Goal: Ask a question

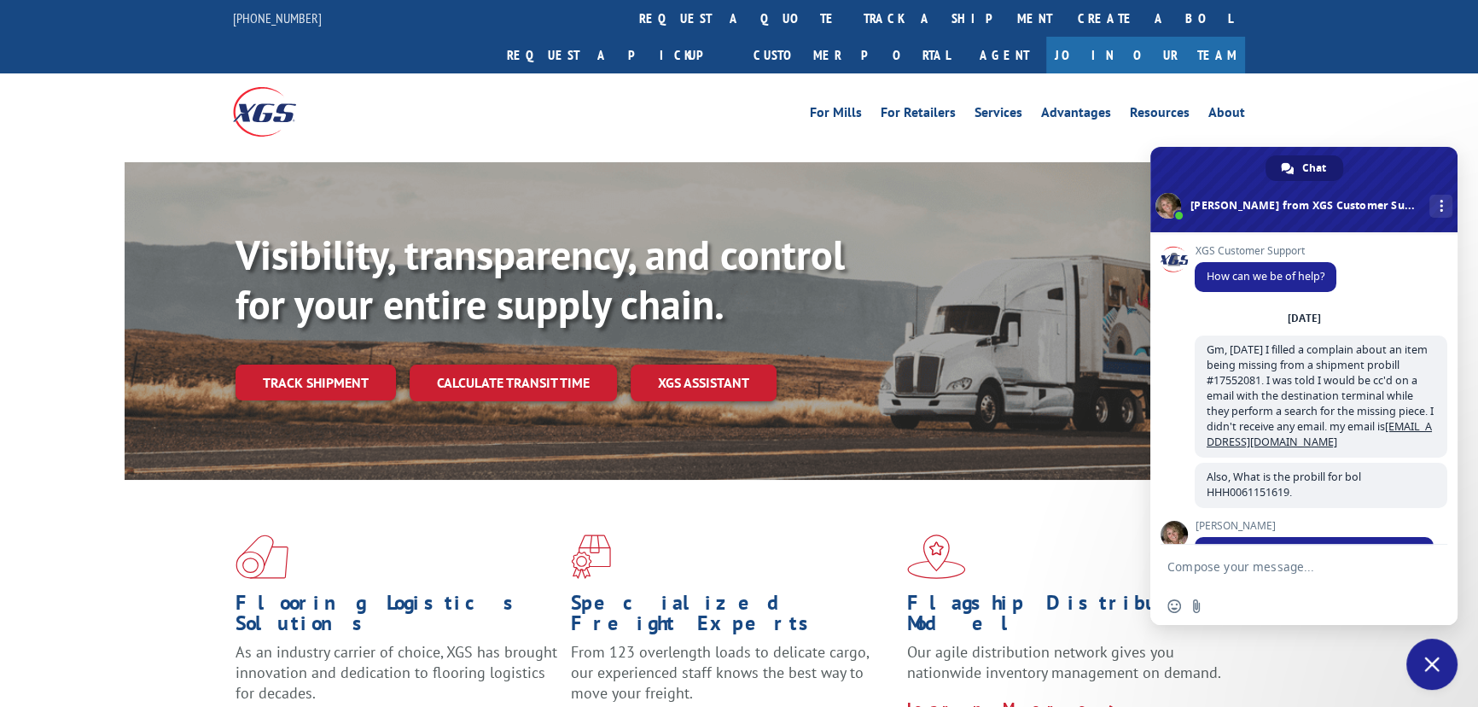
scroll to position [1321, 0]
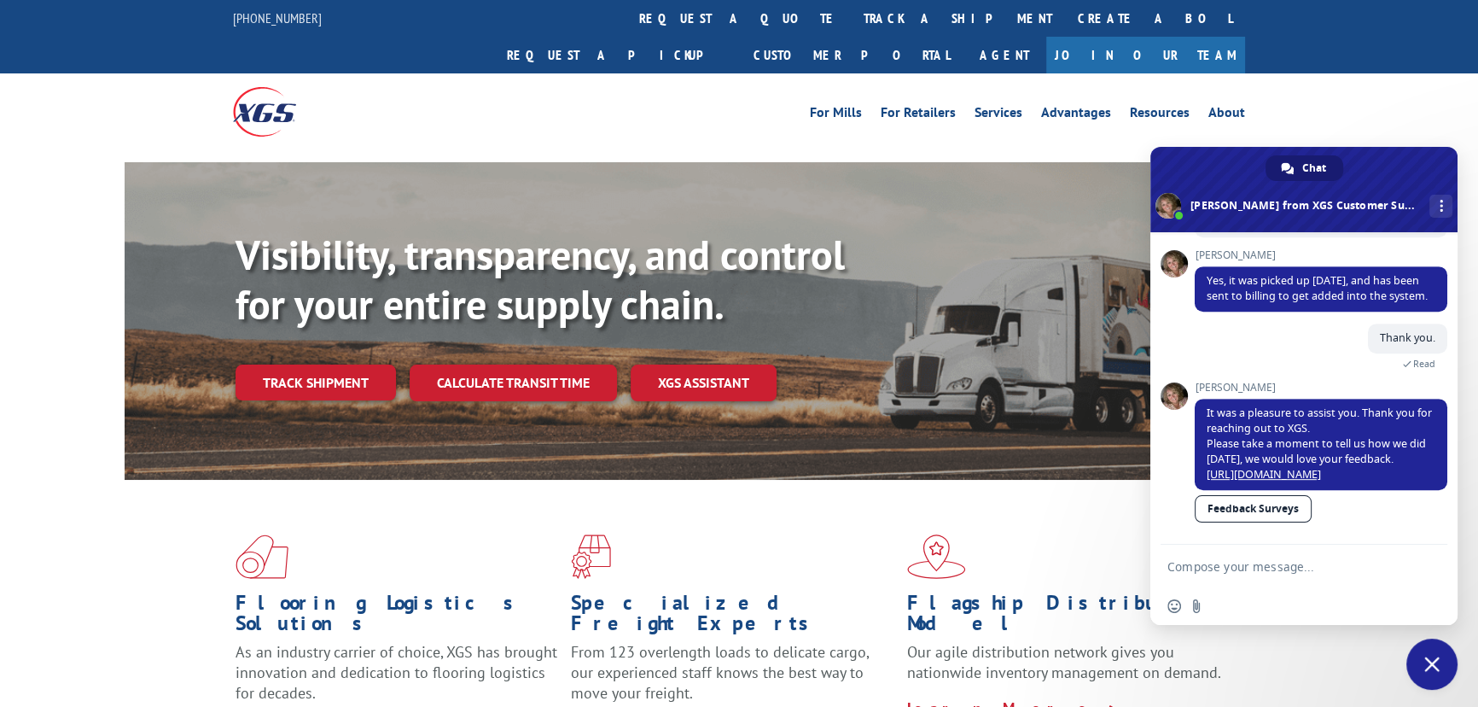
click at [1264, 570] on textarea "Compose your message..." at bounding box center [1286, 565] width 239 height 43
type textarea "G"
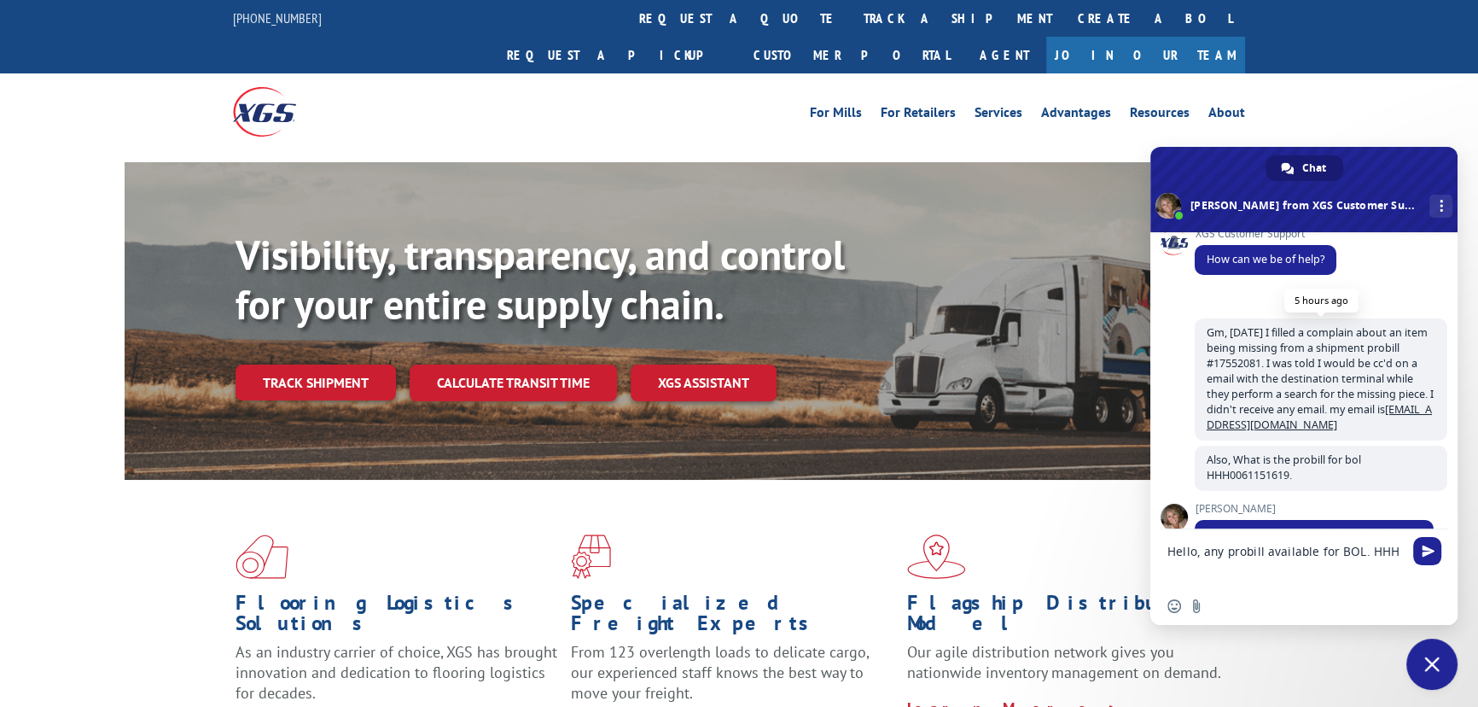
scroll to position [111, 0]
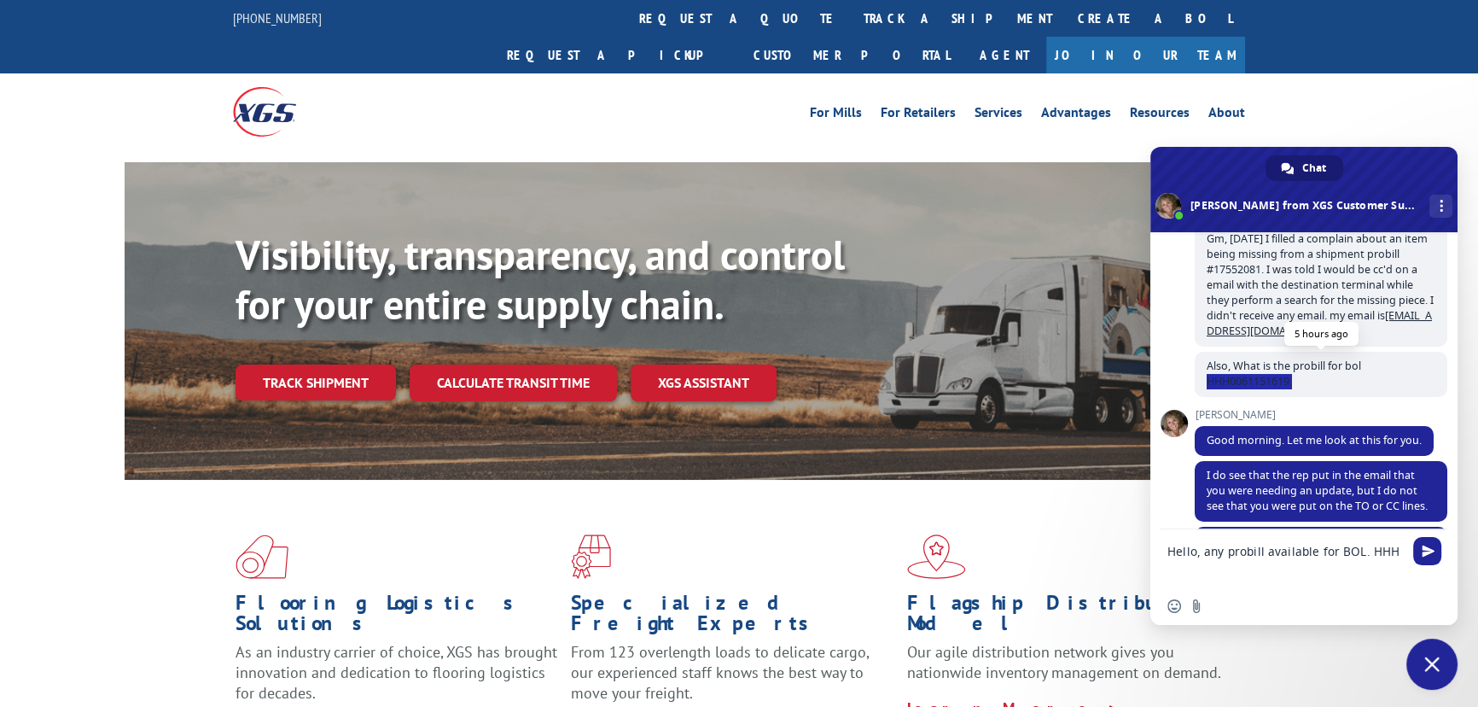
drag, startPoint x: 1306, startPoint y: 393, endPoint x: 1203, endPoint y: 391, distance: 102.4
click at [1203, 391] on span "Also, What is the probill for bol HHH0061151619." at bounding box center [1321, 374] width 253 height 45
copy span "HHH0061151619."
click at [1394, 556] on textarea "Hello, any probill available for BOL. HHH" at bounding box center [1286, 558] width 239 height 58
paste textarea "HHH0061151619."
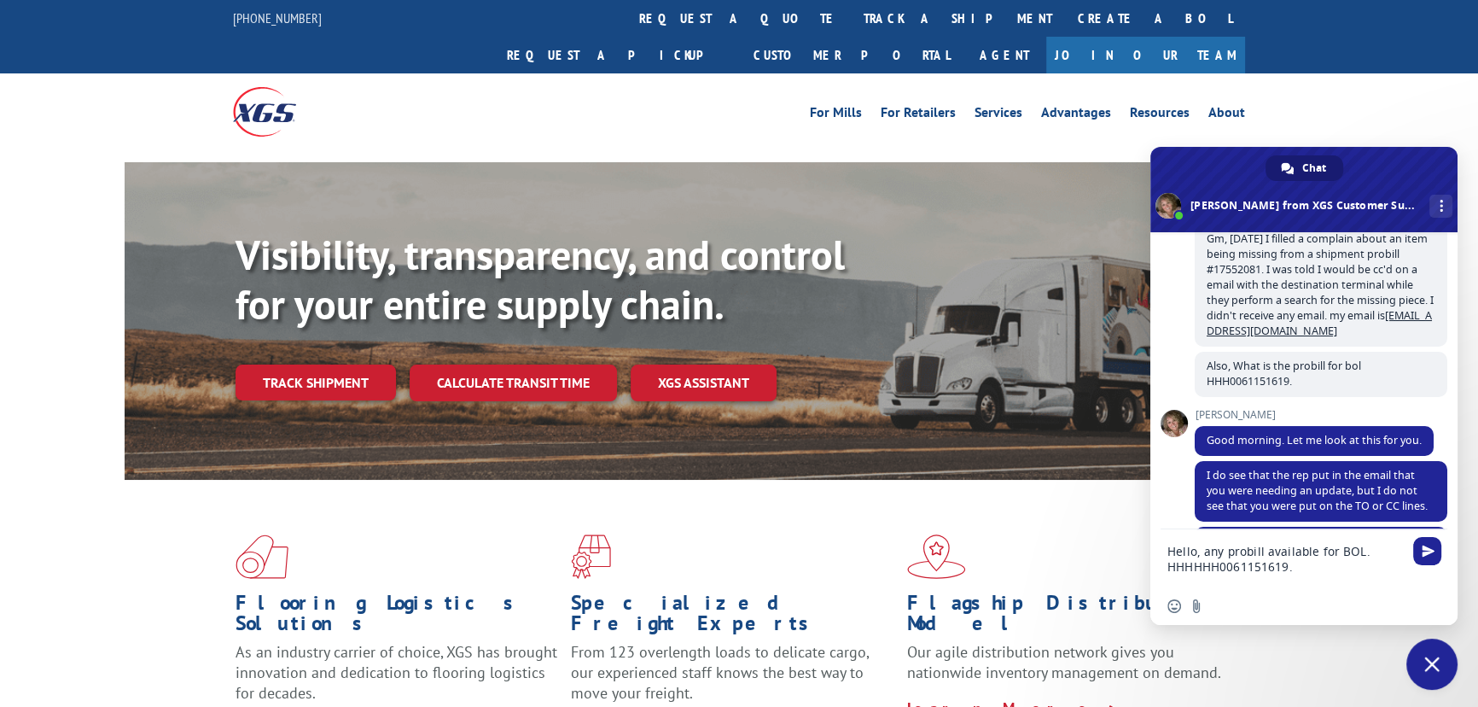
drag, startPoint x: 1190, startPoint y: 573, endPoint x: 1138, endPoint y: 578, distance: 52.2
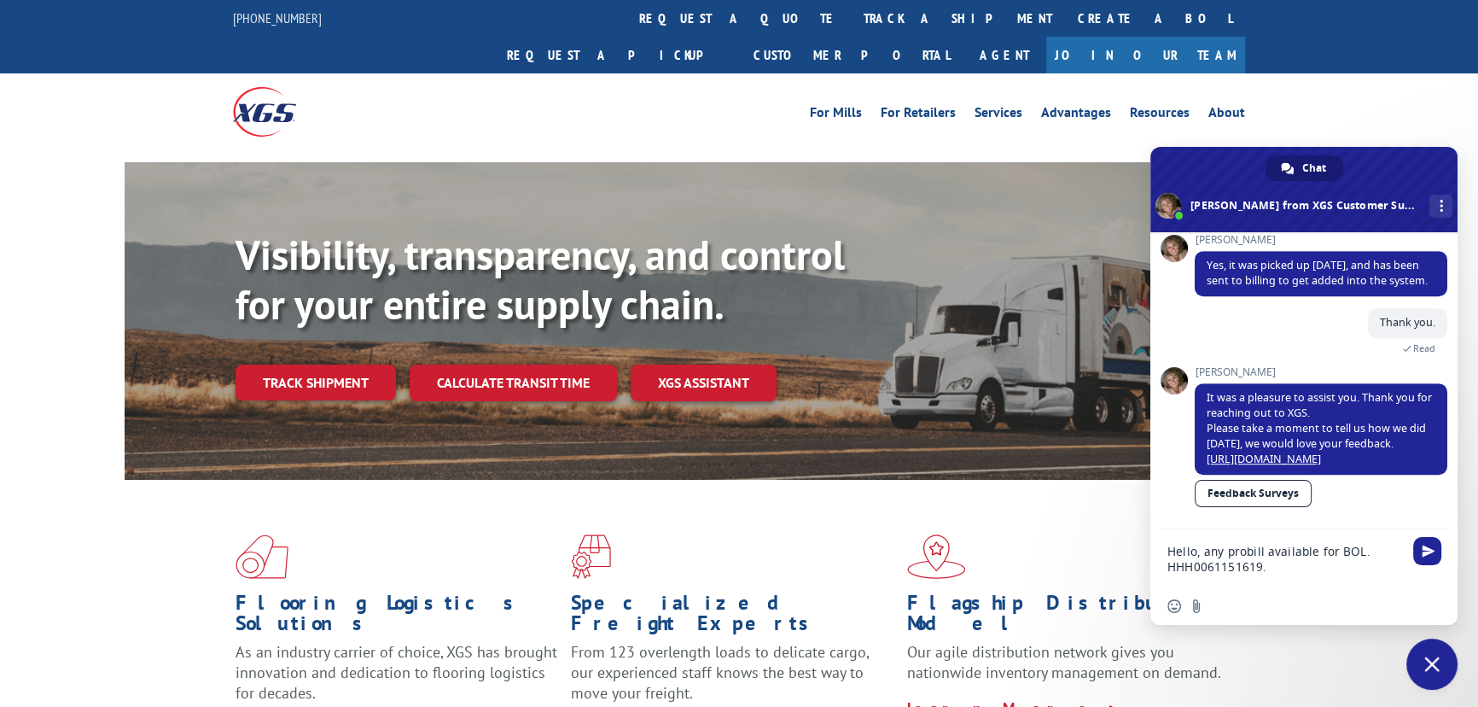
scroll to position [1336, 0]
click at [1378, 542] on textarea "Hello, any probill available for BOL. HHH0061151619." at bounding box center [1286, 558] width 239 height 58
type textarea "Hello, any probill available for BOL- HHH0061151619."
click at [1419, 550] on span "Send" at bounding box center [1427, 551] width 28 height 28
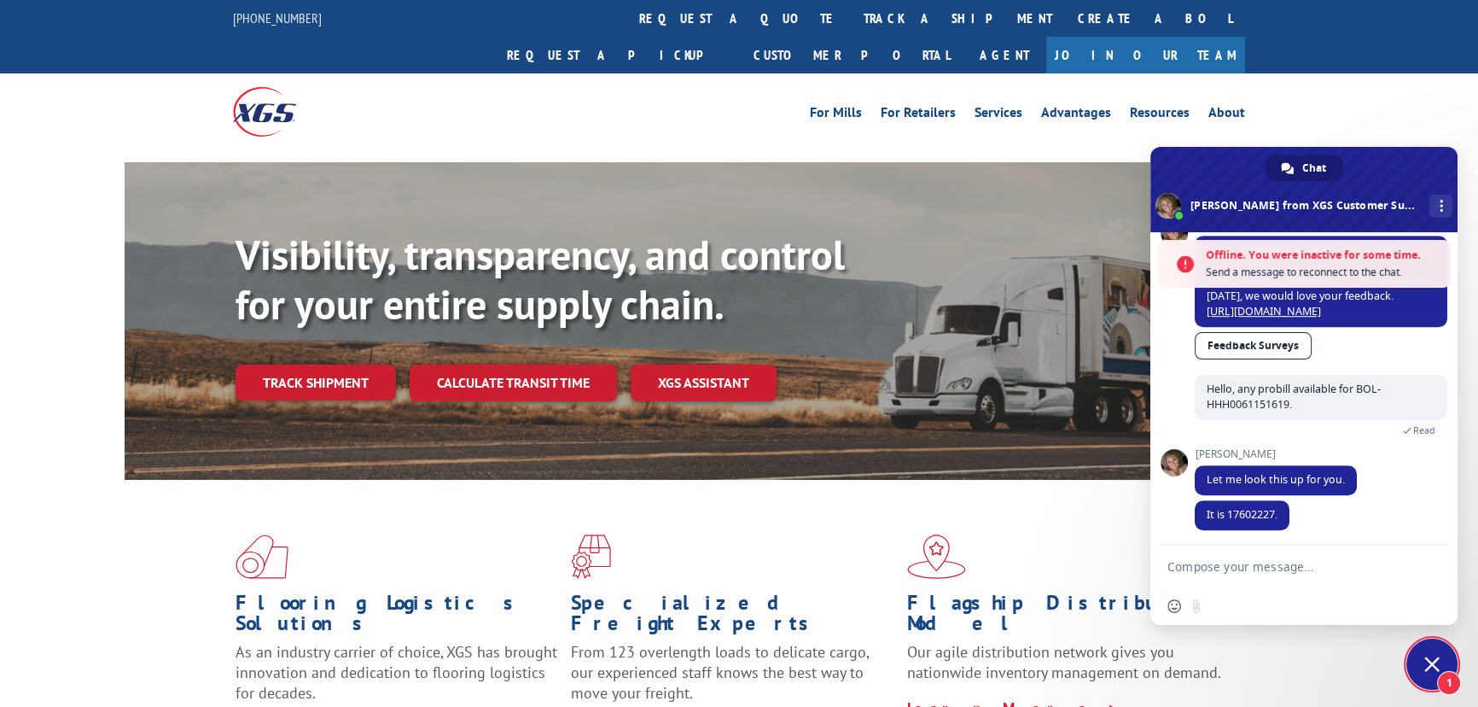
scroll to position [1475, 0]
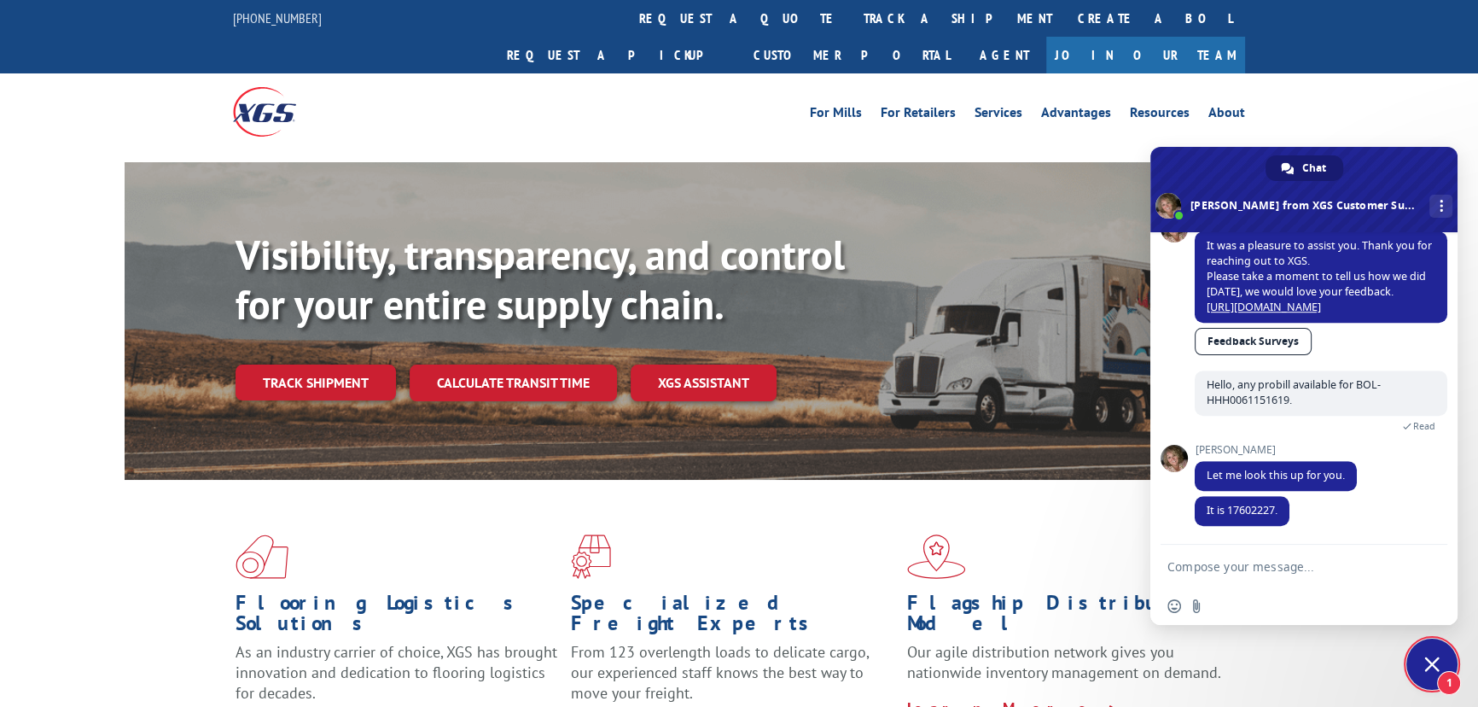
click at [1271, 569] on textarea "Compose your message..." at bounding box center [1286, 565] width 239 height 43
type textarea "Thank you."
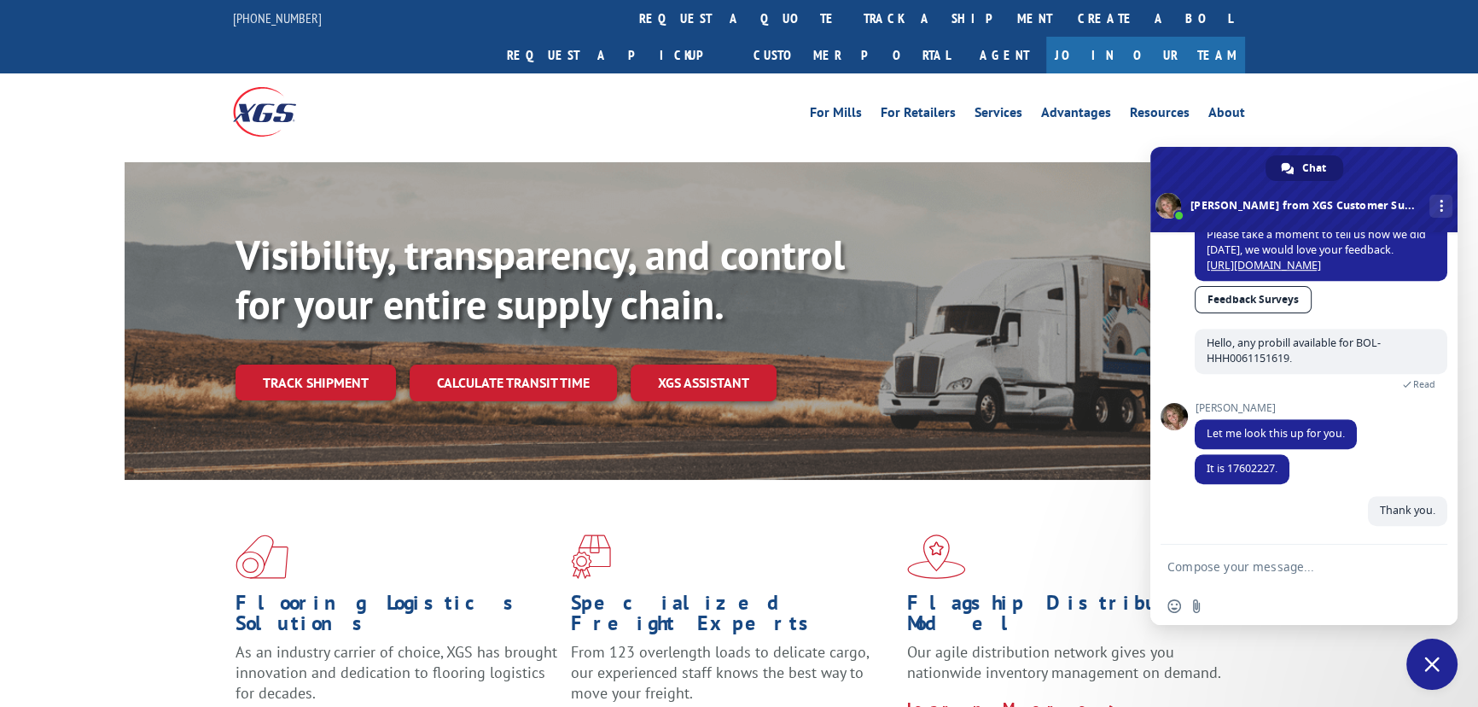
scroll to position [1517, 0]
drag, startPoint x: 1397, startPoint y: 81, endPoint x: 1386, endPoint y: 89, distance: 13.5
click at [1395, 84] on div "For [PERSON_NAME] For Retailers Services Advantages Resources About For [PERSON…" at bounding box center [739, 111] width 1478 height 76
click at [1408, 150] on div at bounding box center [739, 156] width 1478 height 13
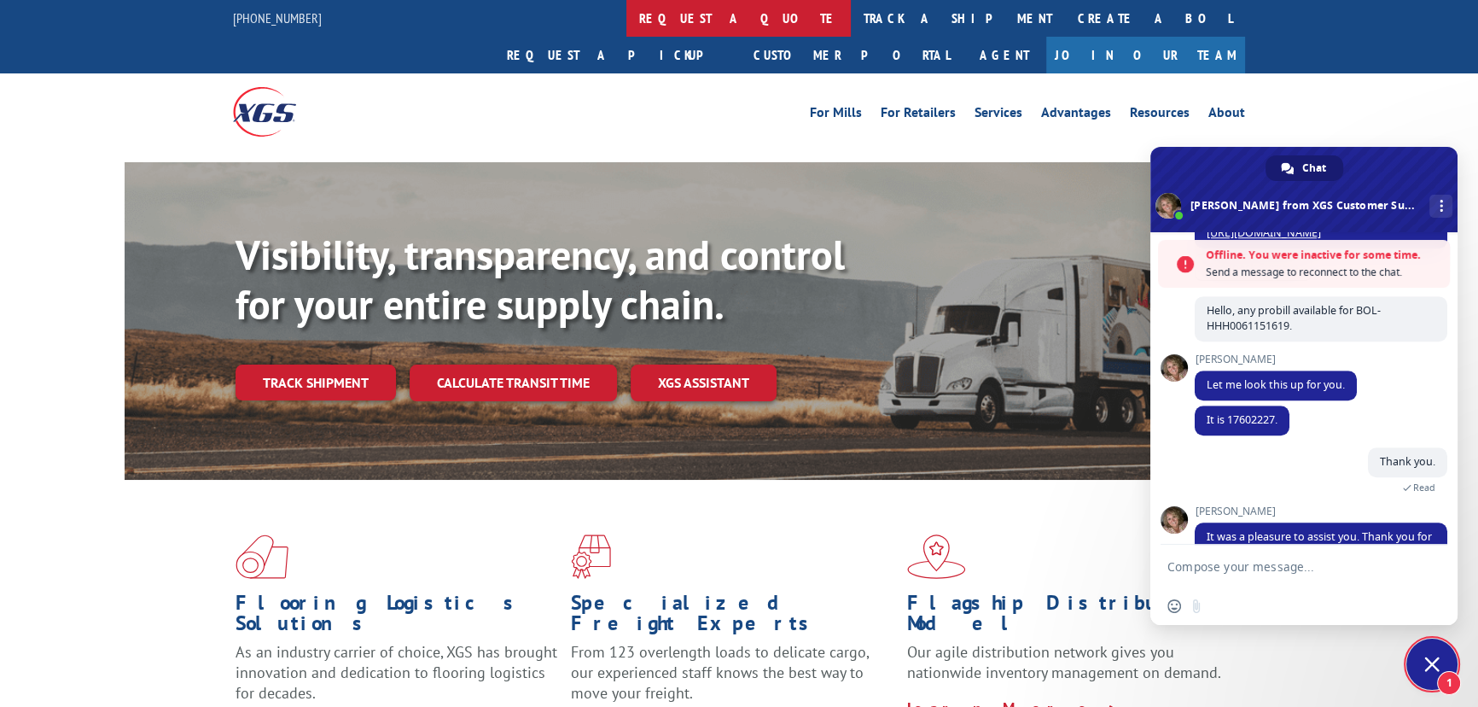
scroll to position [1693, 0]
